Goal: Navigation & Orientation: Understand site structure

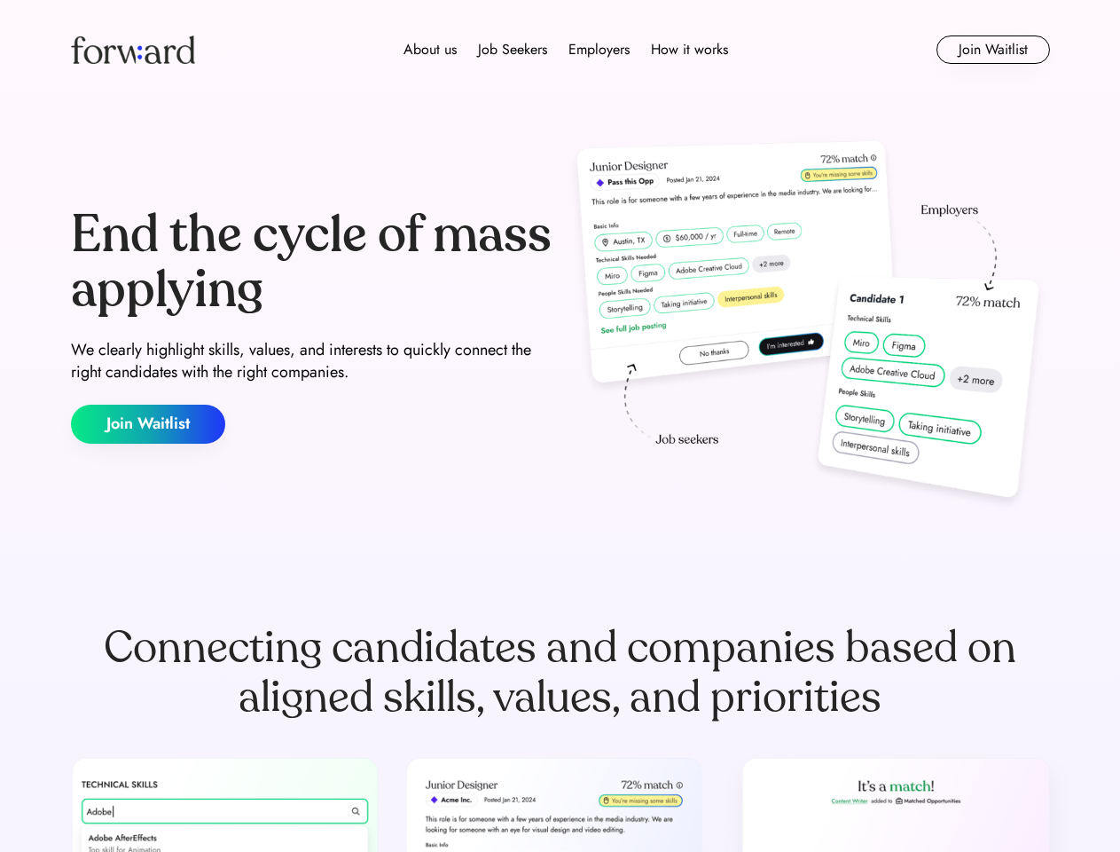
click at [560, 426] on div "End the cycle of mass applying We clearly highlight skills, values, and interes…" at bounding box center [560, 325] width 979 height 381
click at [561, 50] on div "About us Job Seekers Employers How it works" at bounding box center [565, 49] width 699 height 21
click at [133, 50] on img at bounding box center [133, 49] width 124 height 28
click at [566, 50] on div "About us Job Seekers Employers How it works" at bounding box center [565, 49] width 699 height 21
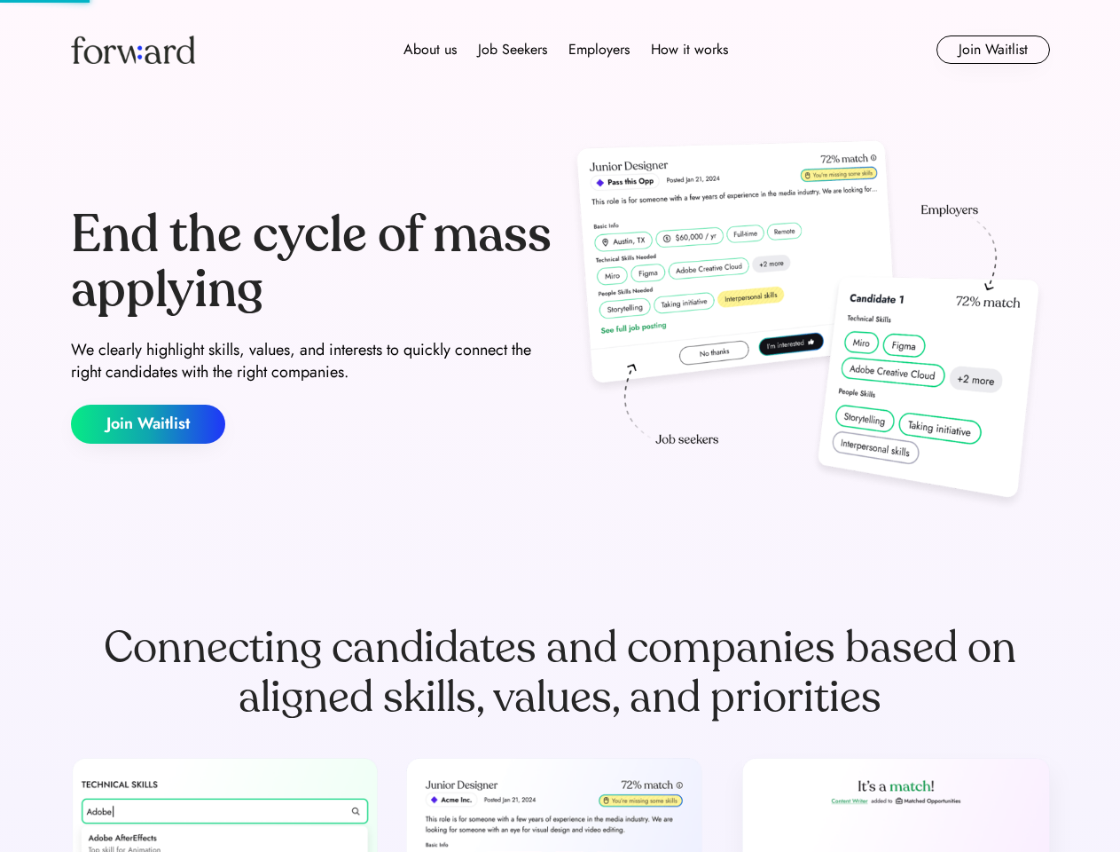
click at [430, 50] on div "About us" at bounding box center [430, 49] width 53 height 21
click at [513, 50] on div "Job Seekers" at bounding box center [512, 49] width 69 height 21
click at [599, 50] on div "Employers" at bounding box center [599, 49] width 61 height 21
click at [688, 50] on div "How it works" at bounding box center [689, 49] width 77 height 21
click at [993, 50] on button "Join Waitlist" at bounding box center [994, 49] width 114 height 28
